Goal: Transaction & Acquisition: Book appointment/travel/reservation

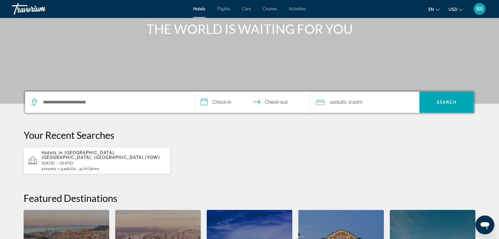
scroll to position [66, 0]
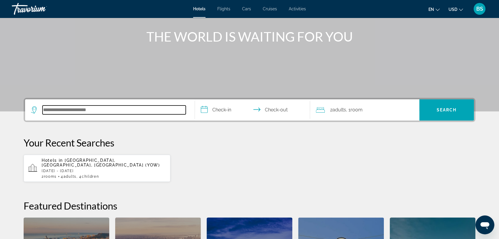
click at [68, 112] on input "Search hotel destination" at bounding box center [114, 110] width 143 height 9
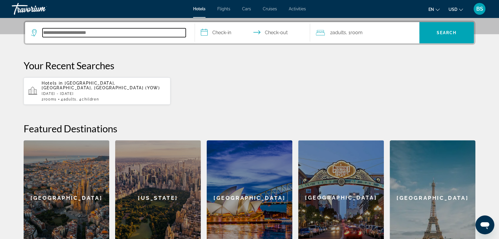
scroll to position [144, 0]
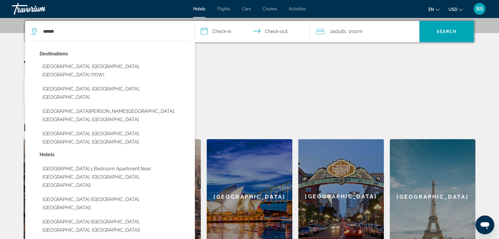
click at [76, 67] on button "[GEOGRAPHIC_DATA], [GEOGRAPHIC_DATA], [GEOGRAPHIC_DATA] (YOW)" at bounding box center [114, 70] width 149 height 19
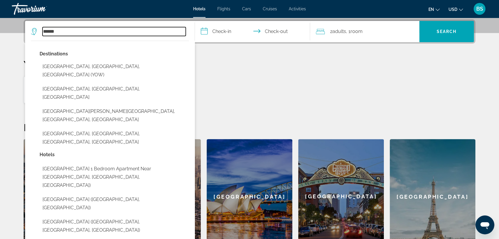
type input "**********"
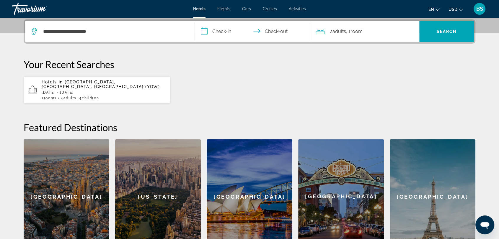
click at [212, 30] on input "**********" at bounding box center [253, 32] width 117 height 23
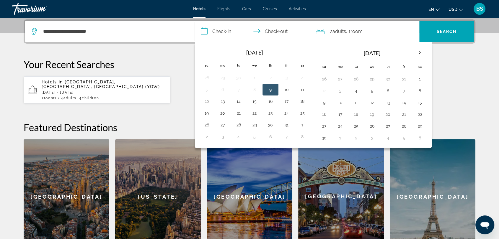
click at [286, 88] on button "10" at bounding box center [286, 90] width 9 height 8
click at [206, 102] on button "12" at bounding box center [206, 101] width 9 height 8
type input "**********"
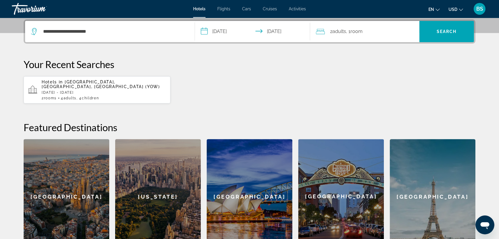
click at [341, 30] on span "Adults" at bounding box center [339, 32] width 14 height 6
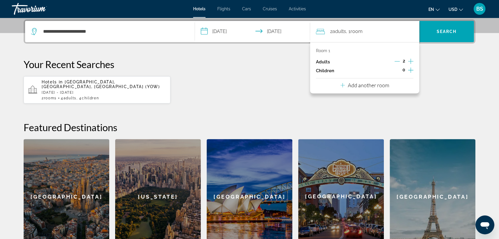
click at [411, 67] on icon "Increment children" at bounding box center [410, 70] width 5 height 7
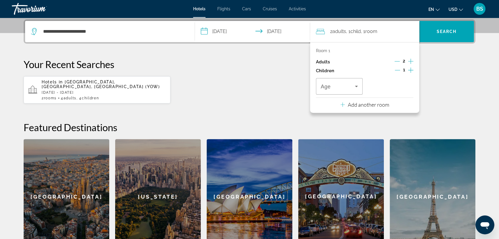
click at [411, 67] on icon "Increment children" at bounding box center [410, 70] width 5 height 7
click at [353, 88] on icon "Travelers: 2 adults, 2 children" at bounding box center [356, 86] width 7 height 7
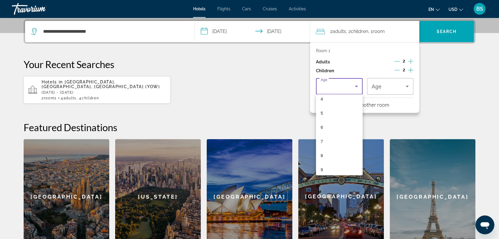
scroll to position [66, 0]
click at [329, 167] on mat-option "9" at bounding box center [339, 166] width 47 height 14
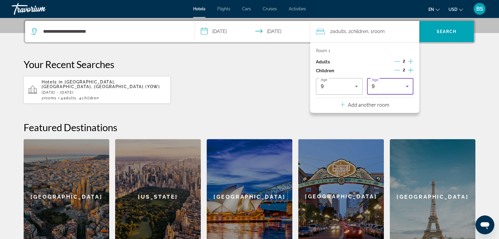
click at [406, 85] on icon "Travelers: 2 adults, 2 children" at bounding box center [406, 86] width 7 height 7
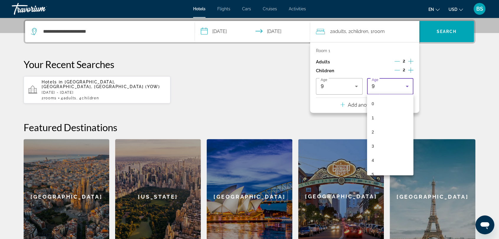
scroll to position [63, 0]
click at [390, 140] on mat-option "7" at bounding box center [390, 140] width 47 height 14
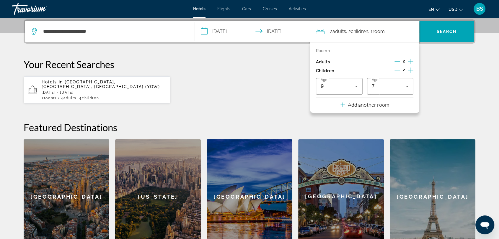
click at [349, 105] on p "Add another room" at bounding box center [368, 105] width 41 height 6
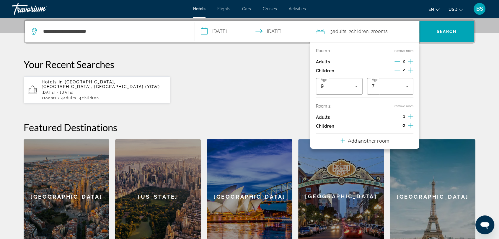
click at [410, 116] on icon "Increment adults" at bounding box center [410, 116] width 5 height 7
click at [410, 125] on icon "Increment children" at bounding box center [410, 125] width 5 height 5
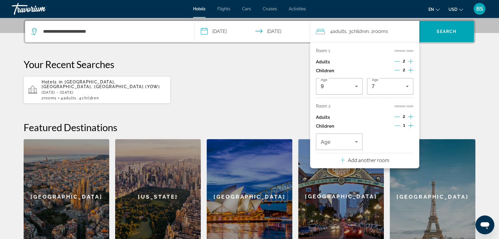
click at [410, 125] on icon "Increment children" at bounding box center [410, 125] width 5 height 5
click at [352, 146] on div "Travelers: 4 adults, 4 children" at bounding box center [339, 142] width 37 height 17
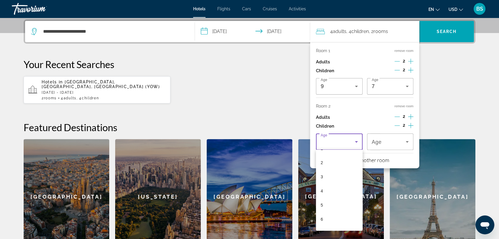
scroll to position [98, 0]
click at [347, 187] on mat-option "9" at bounding box center [339, 189] width 47 height 14
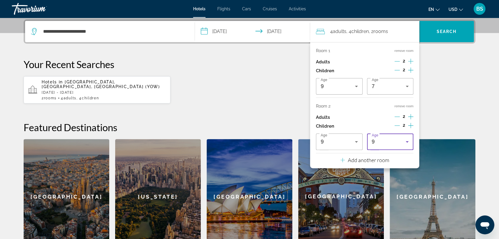
click at [403, 143] on icon "Travelers: 4 adults, 4 children" at bounding box center [406, 141] width 7 height 7
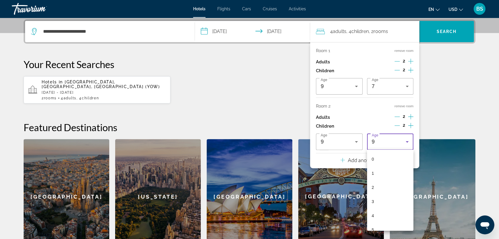
scroll to position [63, 0]
click at [390, 181] on mat-option "6" at bounding box center [390, 181] width 47 height 14
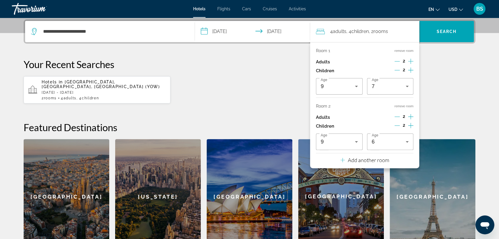
click at [459, 61] on p "Your Recent Searches" at bounding box center [250, 64] width 452 height 12
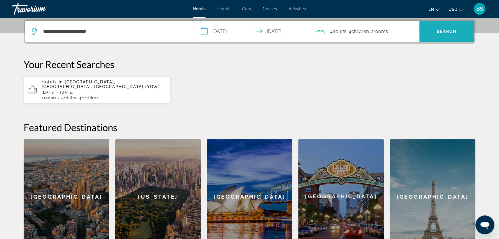
click at [444, 28] on span "Search" at bounding box center [446, 31] width 55 height 14
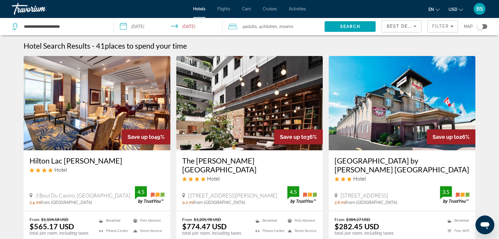
click at [459, 9] on icon "Change currency" at bounding box center [461, 10] width 4 height 4
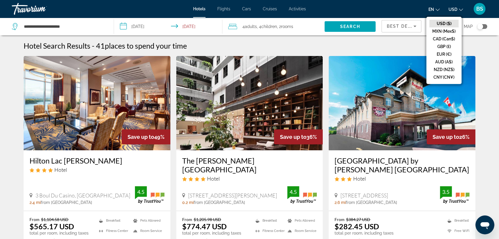
click at [444, 37] on button "CAD (Can$)" at bounding box center [443, 39] width 29 height 8
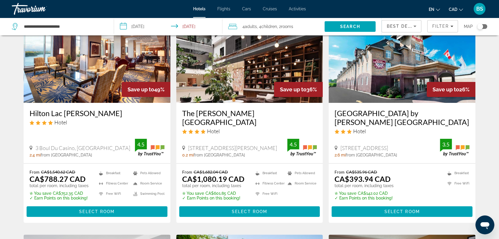
scroll to position [33, 0]
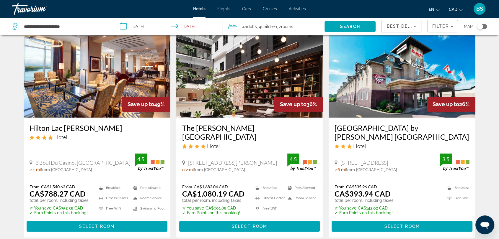
click at [78, 129] on h3 "Hilton Lac [PERSON_NAME]" at bounding box center [97, 128] width 135 height 9
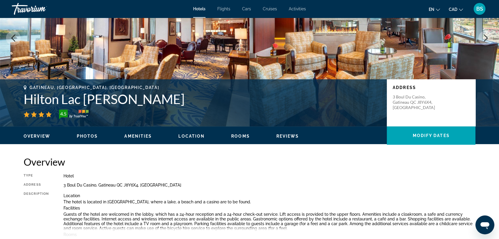
scroll to position [131, 0]
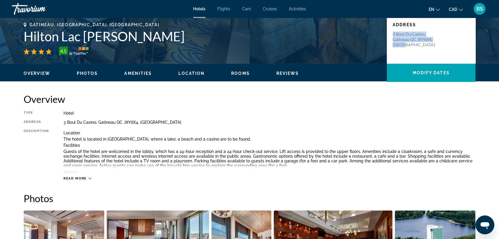
drag, startPoint x: 404, startPoint y: 45, endPoint x: 393, endPoint y: 32, distance: 17.8
click at [393, 32] on p "3 Boul Du Casino, Gatineau QC J8Y6X4, [GEOGRAPHIC_DATA]" at bounding box center [416, 40] width 47 height 16
copy p "3 Boul Du Casino, Gatineau QC J8Y6X4, Canad"
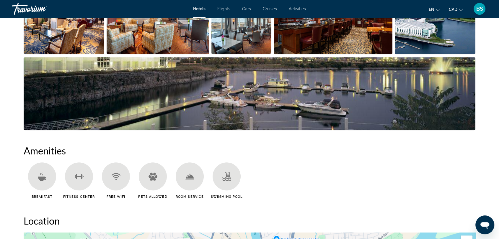
scroll to position [197, 0]
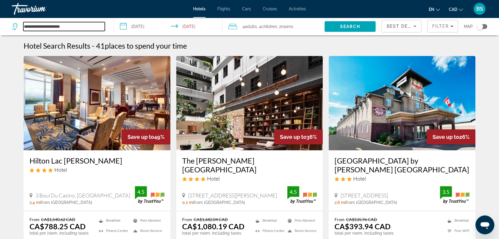
click at [92, 29] on input "**********" at bounding box center [63, 26] width 81 height 9
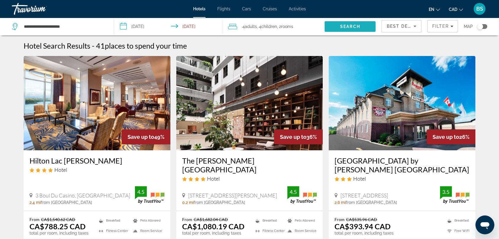
click at [349, 26] on span "Search" at bounding box center [350, 26] width 20 height 5
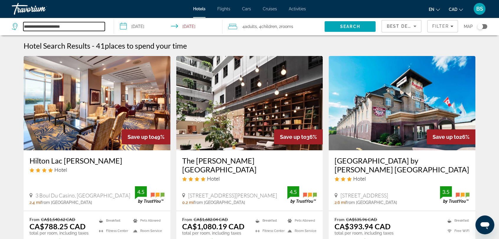
drag, startPoint x: 97, startPoint y: 27, endPoint x: 9, endPoint y: 30, distance: 87.4
click at [9, 30] on app-destination-search "**********" at bounding box center [57, 27] width 114 height 18
paste input "*"
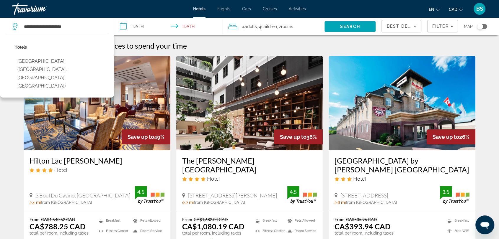
click at [68, 62] on button "[GEOGRAPHIC_DATA] ([GEOGRAPHIC_DATA], [GEOGRAPHIC_DATA], [GEOGRAPHIC_DATA])" at bounding box center [61, 74] width 94 height 36
type input "**********"
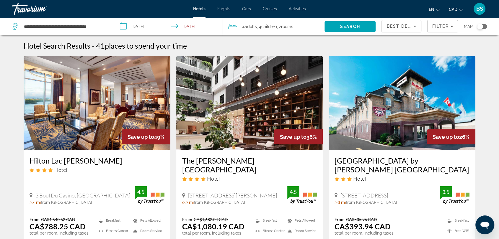
click at [351, 28] on span "Search" at bounding box center [350, 26] width 20 height 5
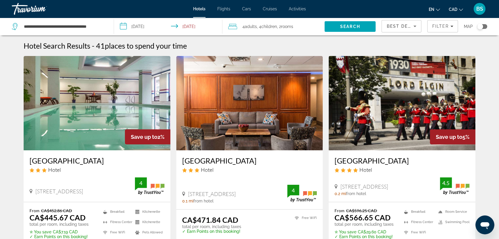
scroll to position [33, 0]
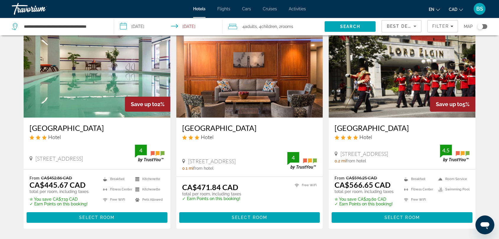
click at [52, 126] on h3 "[GEOGRAPHIC_DATA]" at bounding box center [97, 128] width 135 height 9
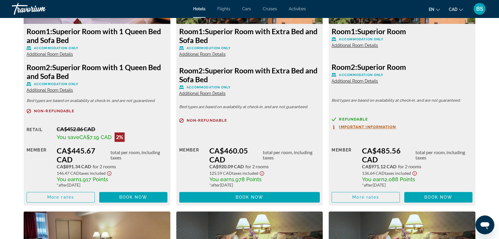
scroll to position [852, 0]
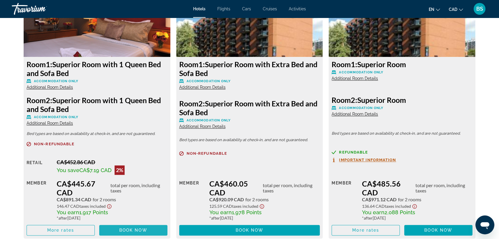
click at [123, 229] on span "Book now" at bounding box center [133, 230] width 28 height 5
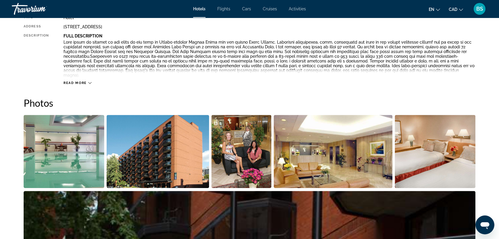
scroll to position [164, 0]
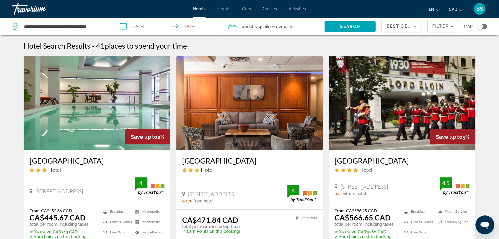
click at [268, 27] on span "Children" at bounding box center [269, 26] width 16 height 5
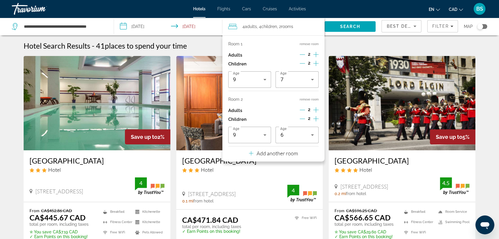
click at [265, 135] on icon "Travelers: 4 adults, 4 children" at bounding box center [264, 135] width 3 height 1
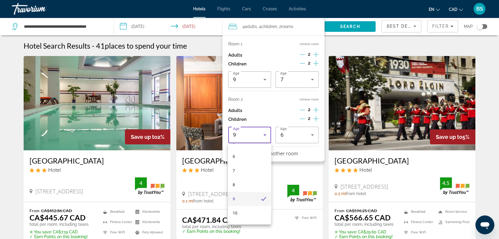
scroll to position [96, 0]
click at [246, 195] on mat-option "10" at bounding box center [249, 199] width 43 height 14
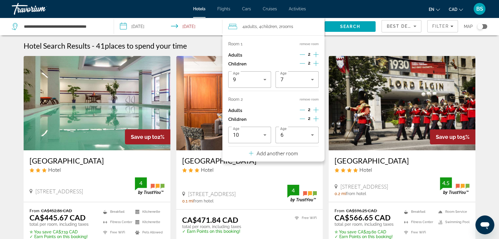
click at [348, 28] on span "Search" at bounding box center [350, 26] width 20 height 5
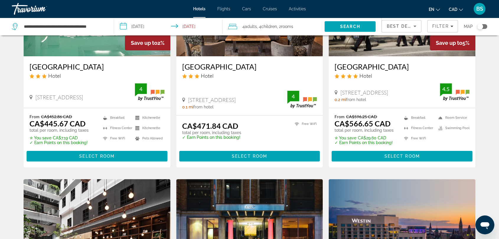
scroll to position [98, 0]
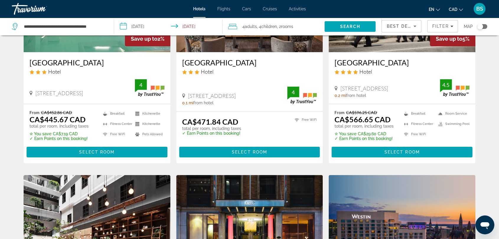
click at [88, 153] on span "Select Room" at bounding box center [96, 152] width 35 height 5
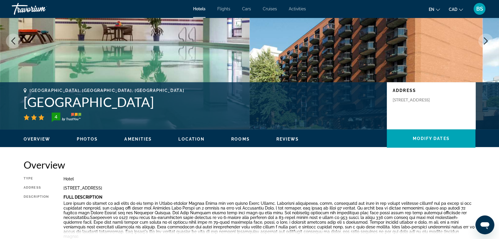
scroll to position [98, 0]
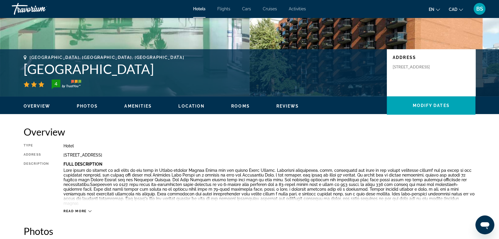
click at [90, 211] on icon "Main content" at bounding box center [89, 211] width 3 height 3
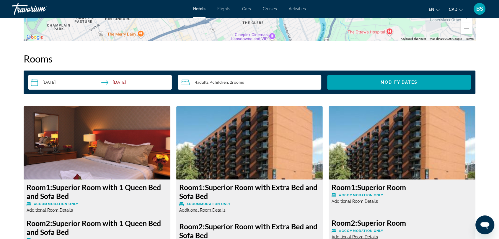
scroll to position [1017, 0]
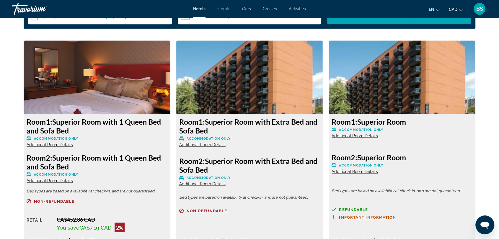
click at [494, 186] on div "prev next [GEOGRAPHIC_DATA], [GEOGRAPHIC_DATA], [GEOGRAPHIC_DATA] 4 Address [ST…" at bounding box center [249, 57] width 499 height 2113
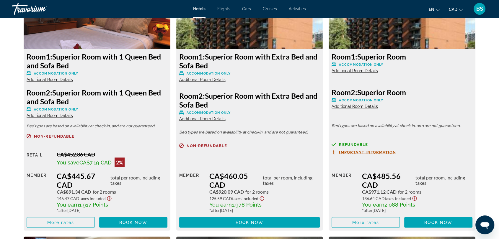
scroll to position [1082, 0]
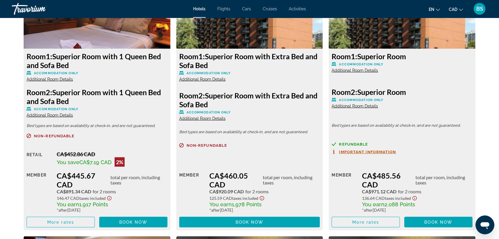
click at [209, 116] on span "Additional Room Details" at bounding box center [202, 118] width 46 height 5
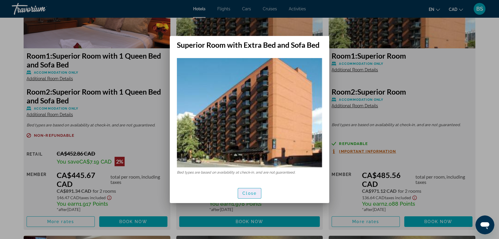
click at [251, 191] on span "Close" at bounding box center [249, 193] width 14 height 5
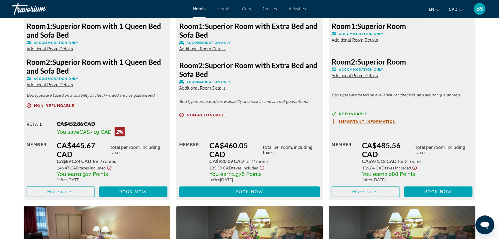
scroll to position [1115, 0]
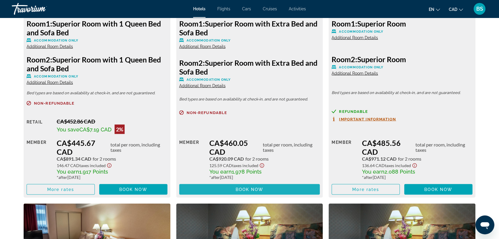
click at [259, 187] on span "Book now" at bounding box center [250, 189] width 28 height 5
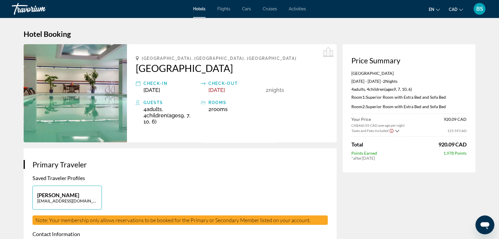
click at [397, 131] on icon "Show Taxes and Fees breakdown" at bounding box center [397, 131] width 4 height 5
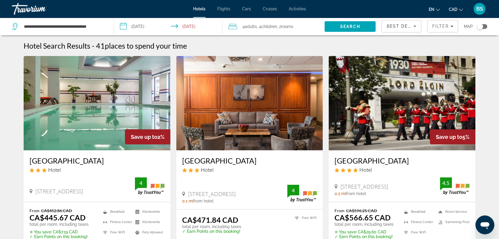
click at [106, 27] on div "**********" at bounding box center [60, 27] width 96 height 18
click at [104, 26] on input "**********" at bounding box center [63, 26] width 81 height 9
drag, startPoint x: 104, startPoint y: 26, endPoint x: 2, endPoint y: 24, distance: 101.8
click at [2, 24] on app-destination-search "**********" at bounding box center [57, 27] width 114 height 18
paste input "Search hotel destination"
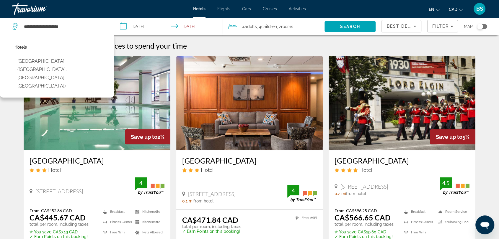
click at [53, 62] on button "[GEOGRAPHIC_DATA] ([GEOGRAPHIC_DATA], [GEOGRAPHIC_DATA], [GEOGRAPHIC_DATA])" at bounding box center [61, 74] width 94 height 36
type input "**********"
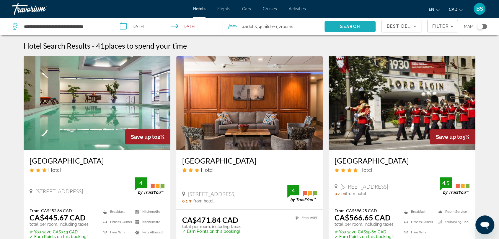
click at [350, 27] on span "Search" at bounding box center [350, 26] width 20 height 5
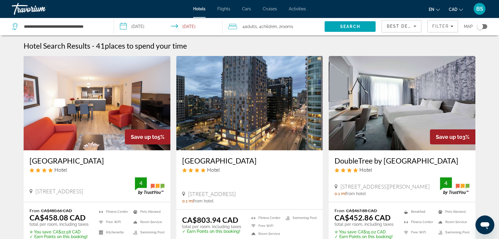
click at [84, 160] on h3 "[GEOGRAPHIC_DATA]" at bounding box center [97, 160] width 135 height 9
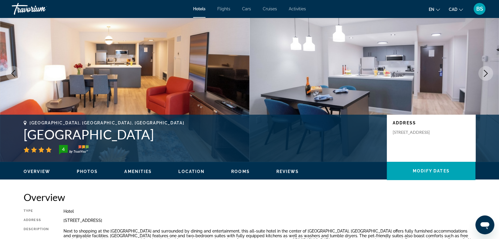
scroll to position [164, 0]
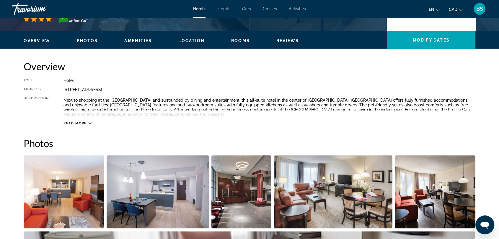
click at [84, 122] on span "Read more" at bounding box center [74, 124] width 23 height 4
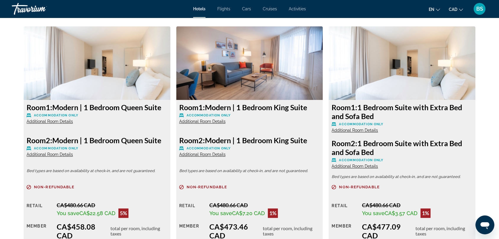
scroll to position [820, 0]
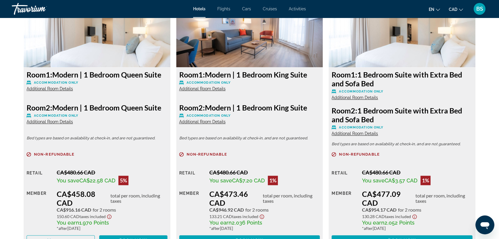
click at [53, 89] on span "Additional Room Details" at bounding box center [50, 88] width 46 height 5
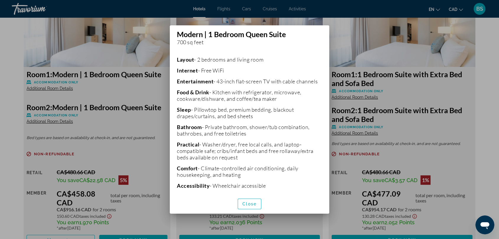
scroll to position [146, 0]
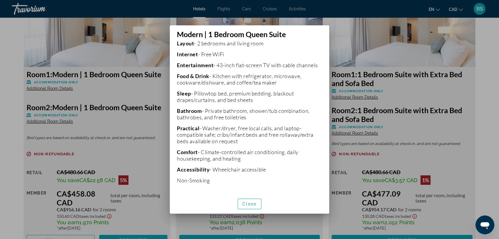
click at [249, 204] on span "Close" at bounding box center [249, 204] width 14 height 5
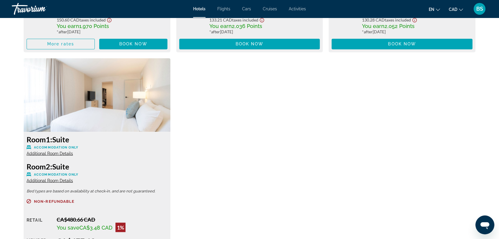
scroll to position [1049, 0]
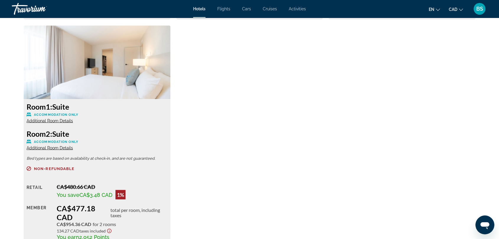
click at [63, 122] on span "Additional Room Details" at bounding box center [50, 120] width 46 height 5
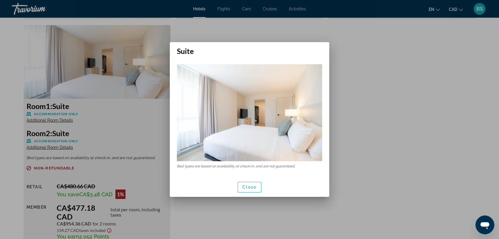
scroll to position [0, 0]
click at [250, 185] on span "Close" at bounding box center [249, 187] width 14 height 5
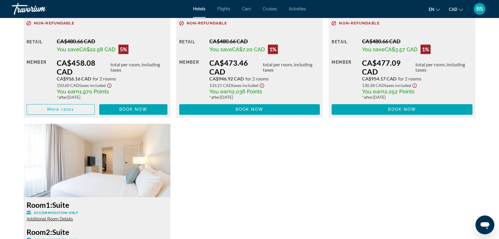
click at [421, 109] on span "Main content" at bounding box center [401, 109] width 141 height 14
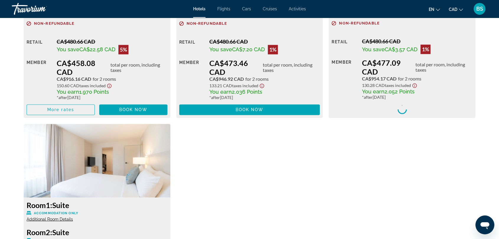
scroll to position [951, 0]
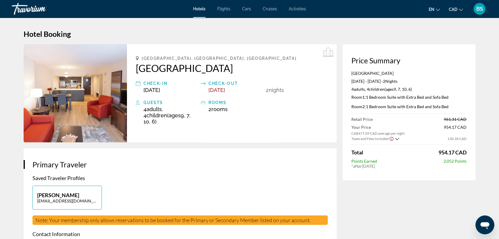
click at [397, 138] on icon "Show Taxes and Fees breakdown" at bounding box center [397, 139] width 4 height 5
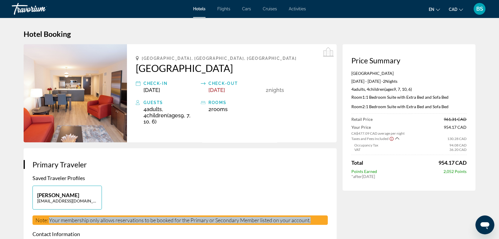
drag, startPoint x: 50, startPoint y: 215, endPoint x: 314, endPoint y: 214, distance: 263.9
click at [314, 216] on div "Note: Your membership only allows reservations to be booked for the Primary or …" at bounding box center [179, 220] width 295 height 9
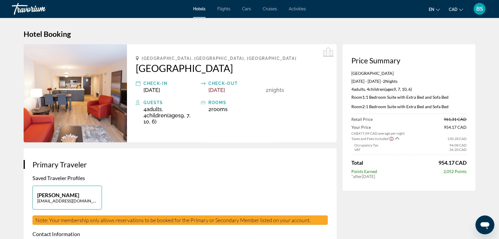
click at [0, 239] on web-translate-modal-jm at bounding box center [0, 239] width 0 height 0
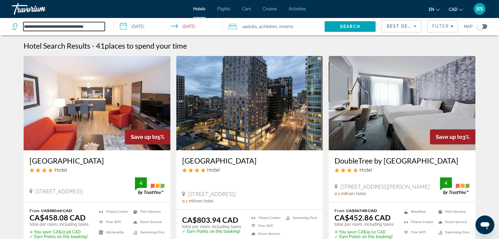
drag, startPoint x: 102, startPoint y: 24, endPoint x: 17, endPoint y: 18, distance: 85.0
click at [17, 18] on div "**********" at bounding box center [60, 27] width 96 height 18
paste input "Search hotel destination"
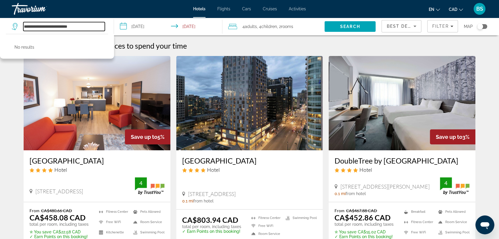
click at [94, 27] on input "**********" at bounding box center [63, 26] width 81 height 9
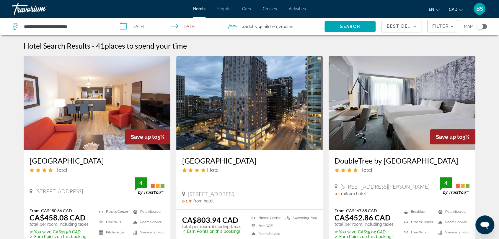
click at [16, 26] on icon "Search widget" at bounding box center [15, 26] width 7 height 7
click at [89, 27] on input "**********" at bounding box center [63, 26] width 81 height 9
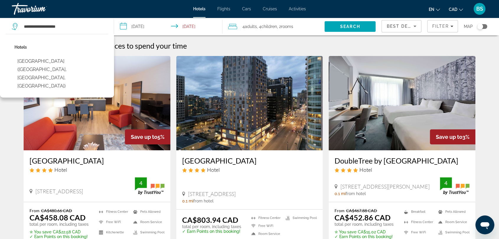
click at [72, 61] on button "[GEOGRAPHIC_DATA] ([GEOGRAPHIC_DATA], [GEOGRAPHIC_DATA], [GEOGRAPHIC_DATA])" at bounding box center [61, 74] width 94 height 36
type input "**********"
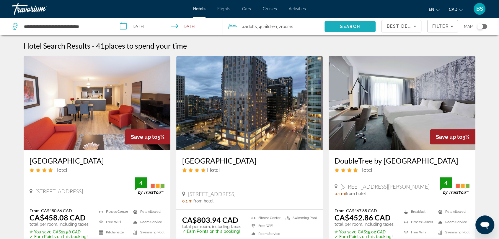
click at [350, 25] on span "Search" at bounding box center [350, 26] width 20 height 5
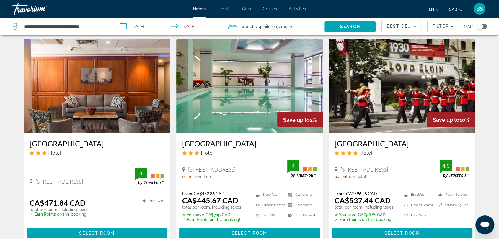
scroll to position [66, 0]
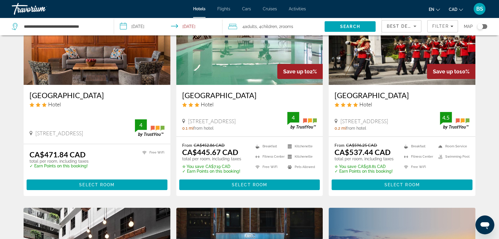
click at [109, 183] on span "Select Room" at bounding box center [96, 185] width 35 height 5
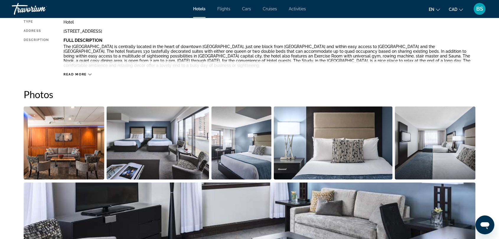
scroll to position [197, 0]
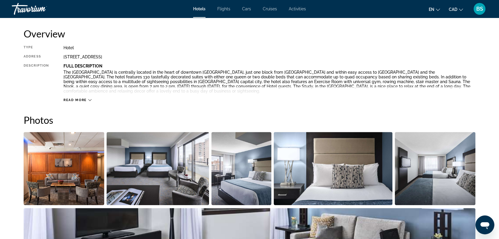
click at [86, 98] on span "Read more" at bounding box center [74, 100] width 23 height 4
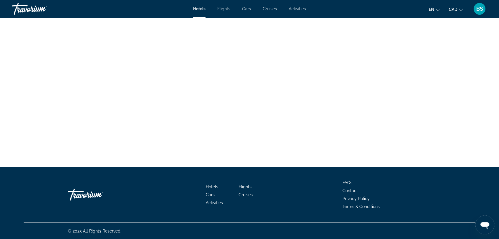
scroll to position [1198, 0]
